Goal: Information Seeking & Learning: Learn about a topic

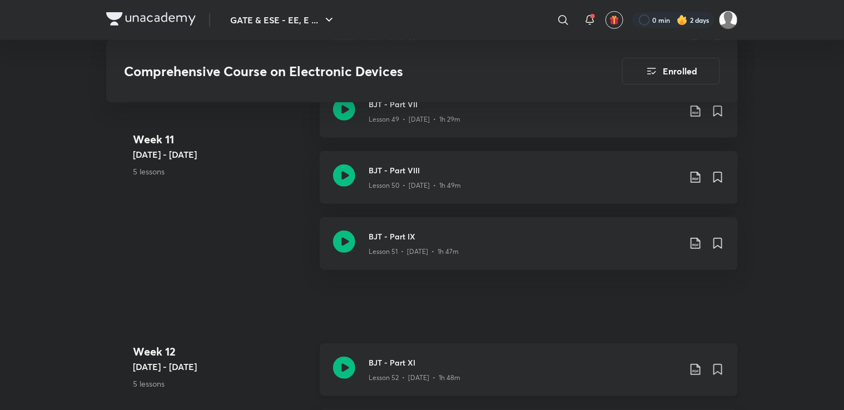
scroll to position [4422, 0]
click at [350, 175] on icon at bounding box center [344, 178] width 22 height 22
click at [352, 241] on icon at bounding box center [344, 244] width 22 height 22
